Goal: Use online tool/utility

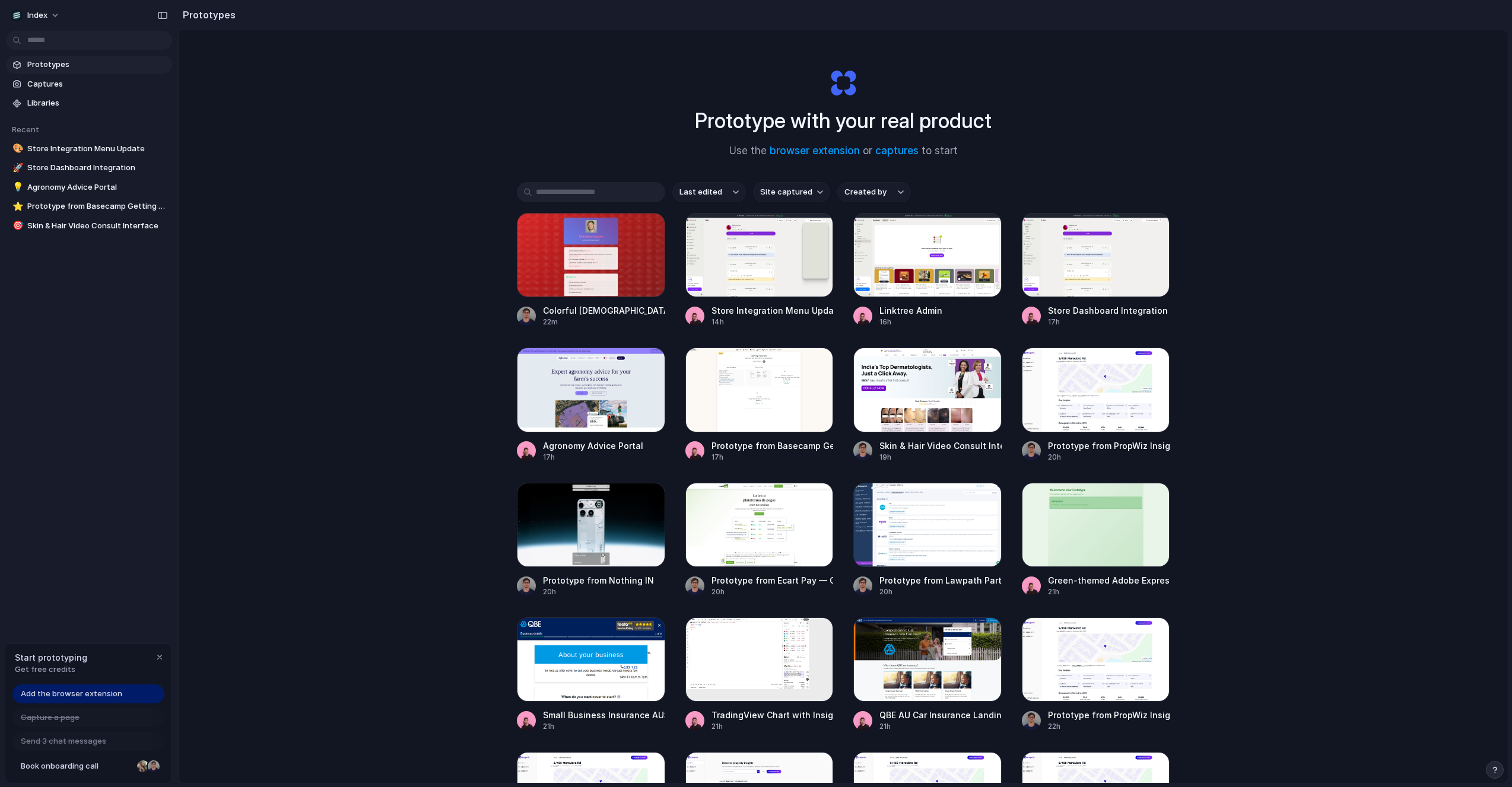
click at [361, 177] on div "Prototype with your real product Use the browser extension or captures to start…" at bounding box center [843, 438] width 1329 height 816
drag, startPoint x: 172, startPoint y: 179, endPoint x: 158, endPoint y: 181, distance: 14.1
click at [158, 181] on section "Recent 🎨 Store Integration Menu Update 🚀 Store Dashboard Integration 💡 Agronomy…" at bounding box center [89, 173] width 178 height 123
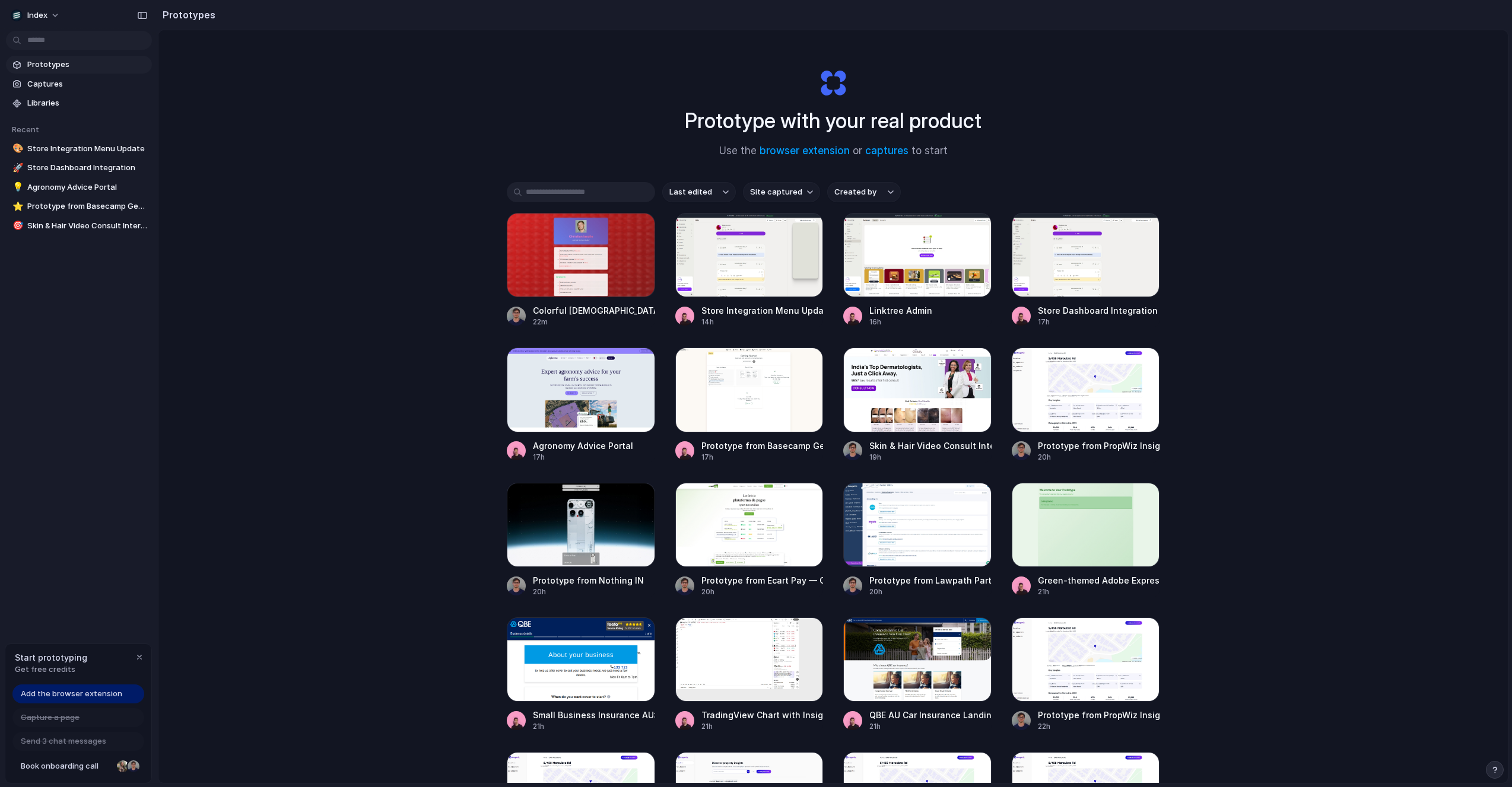
drag, startPoint x: 174, startPoint y: 181, endPoint x: 158, endPoint y: 180, distance: 16.0
click at [590, 404] on div at bounding box center [581, 389] width 148 height 84
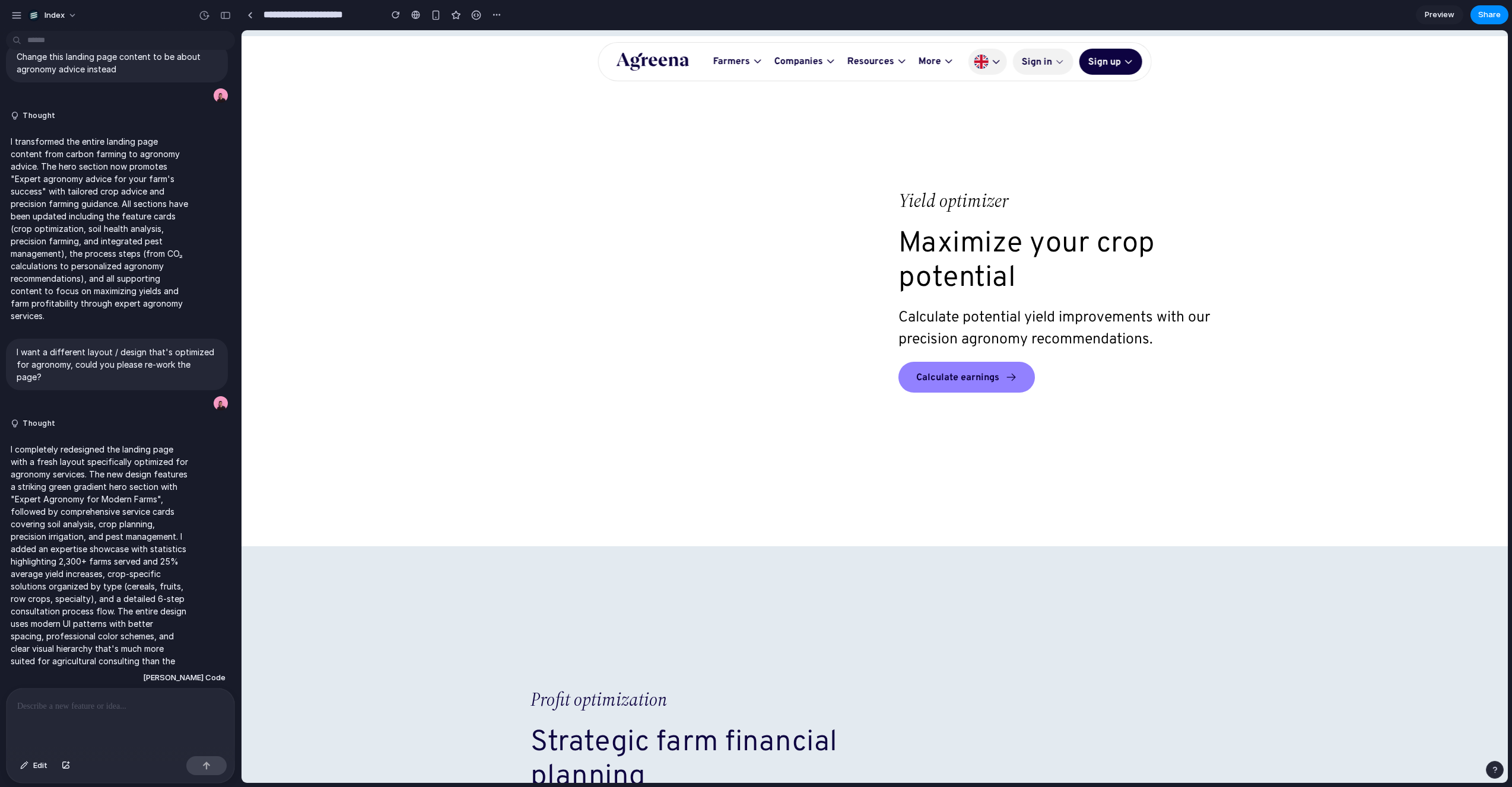
scroll to position [2769, 0]
